Goal: Submit feedback/report problem

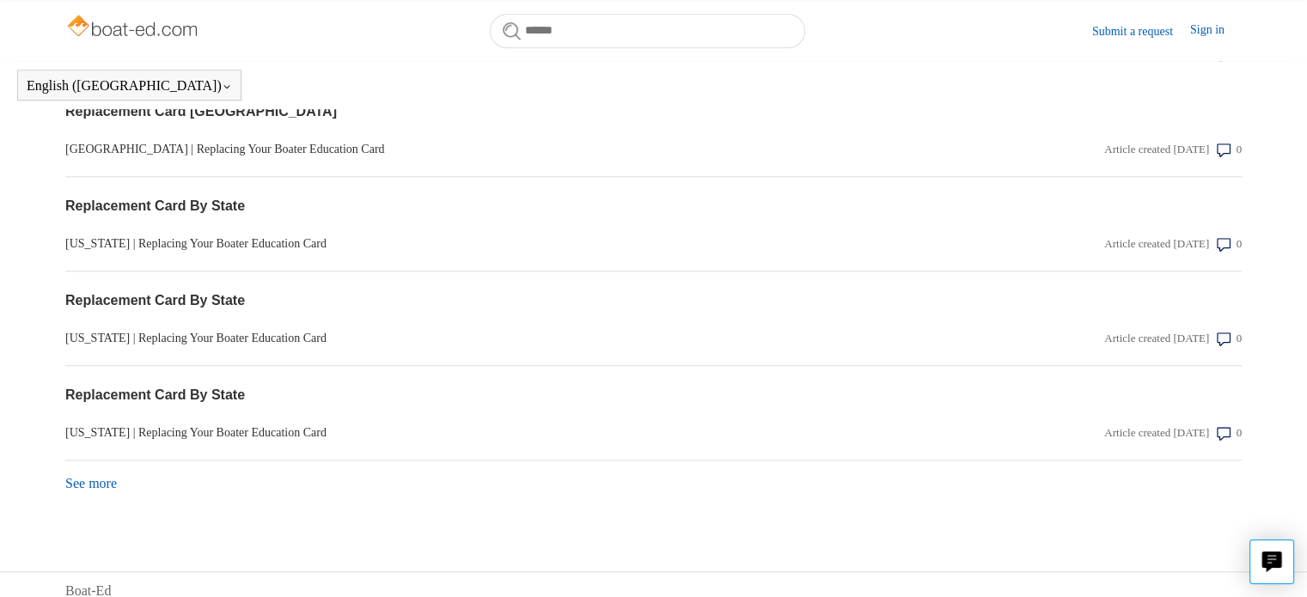
scroll to position [1522, 0]
click at [1258, 548] on button "Live chat" at bounding box center [1271, 562] width 45 height 45
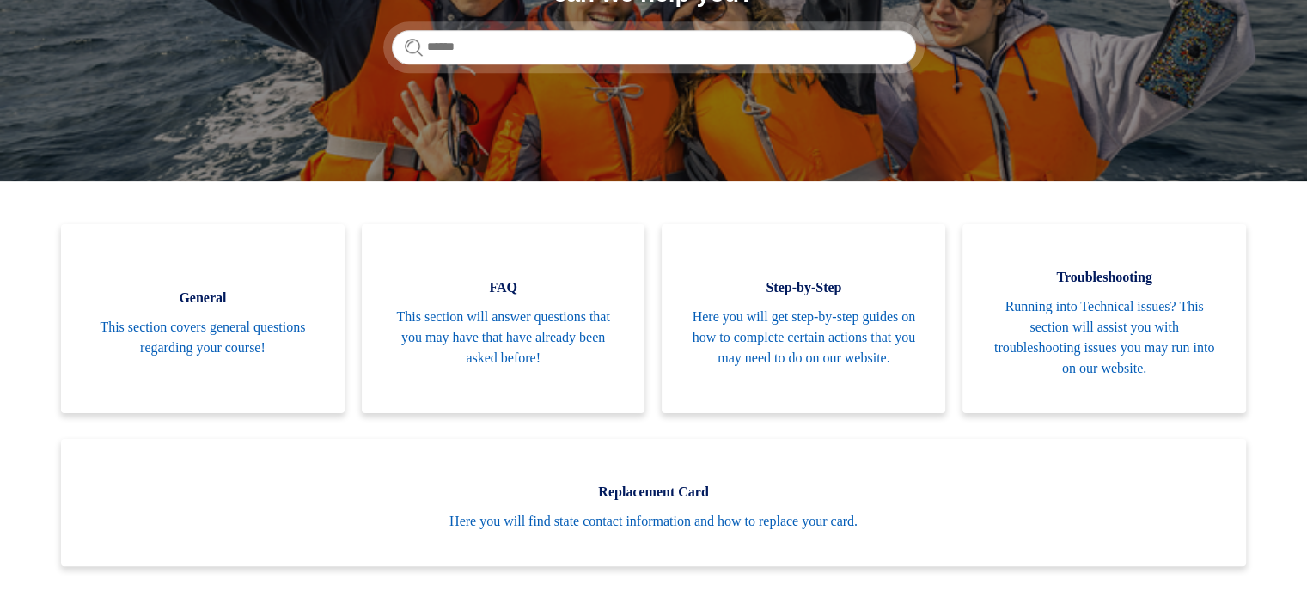
scroll to position [0, 0]
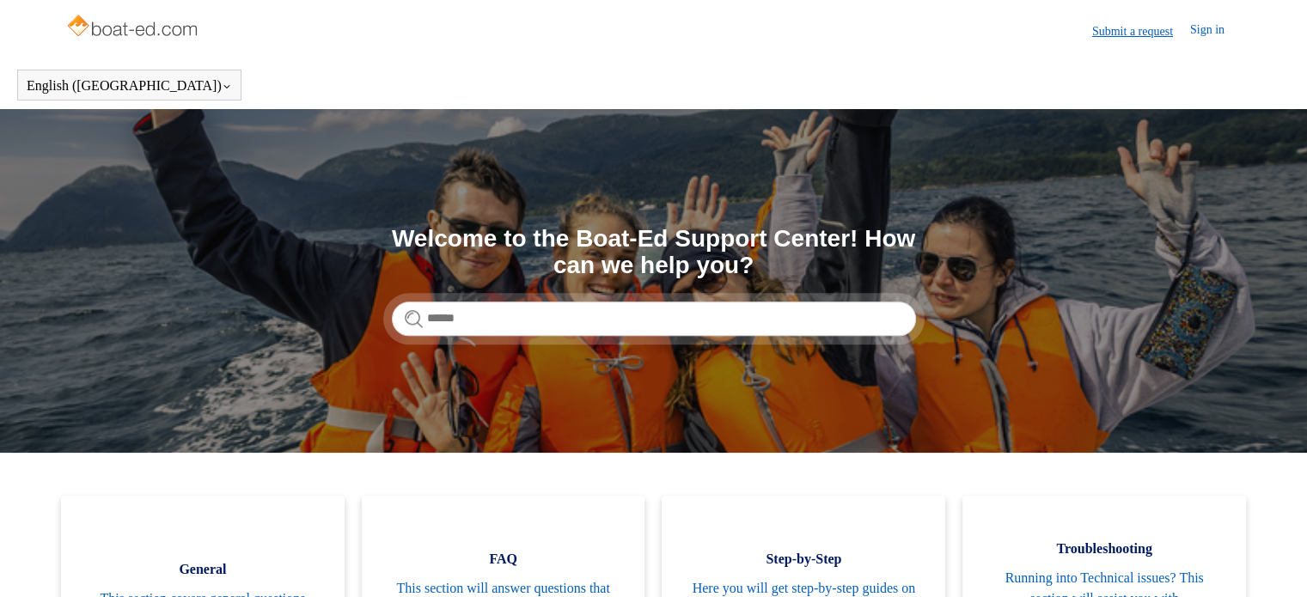
click at [1100, 30] on link "Submit a request" at bounding box center [1141, 31] width 98 height 18
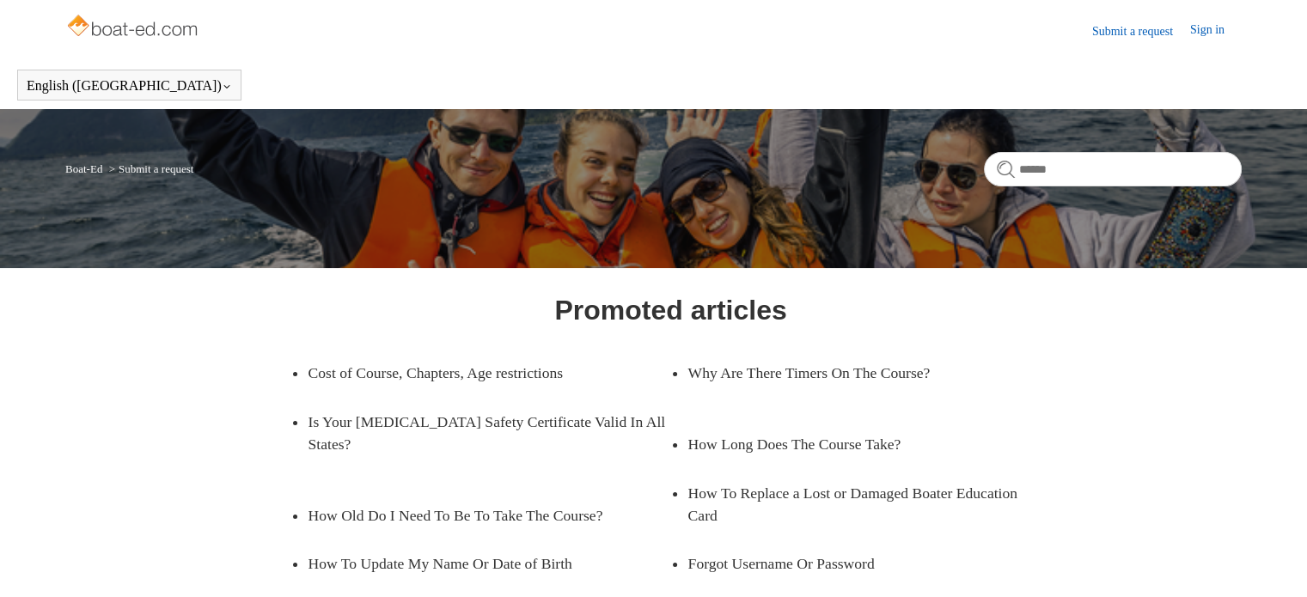
click at [141, 27] on img at bounding box center [133, 27] width 137 height 34
